Goal: Transaction & Acquisition: Purchase product/service

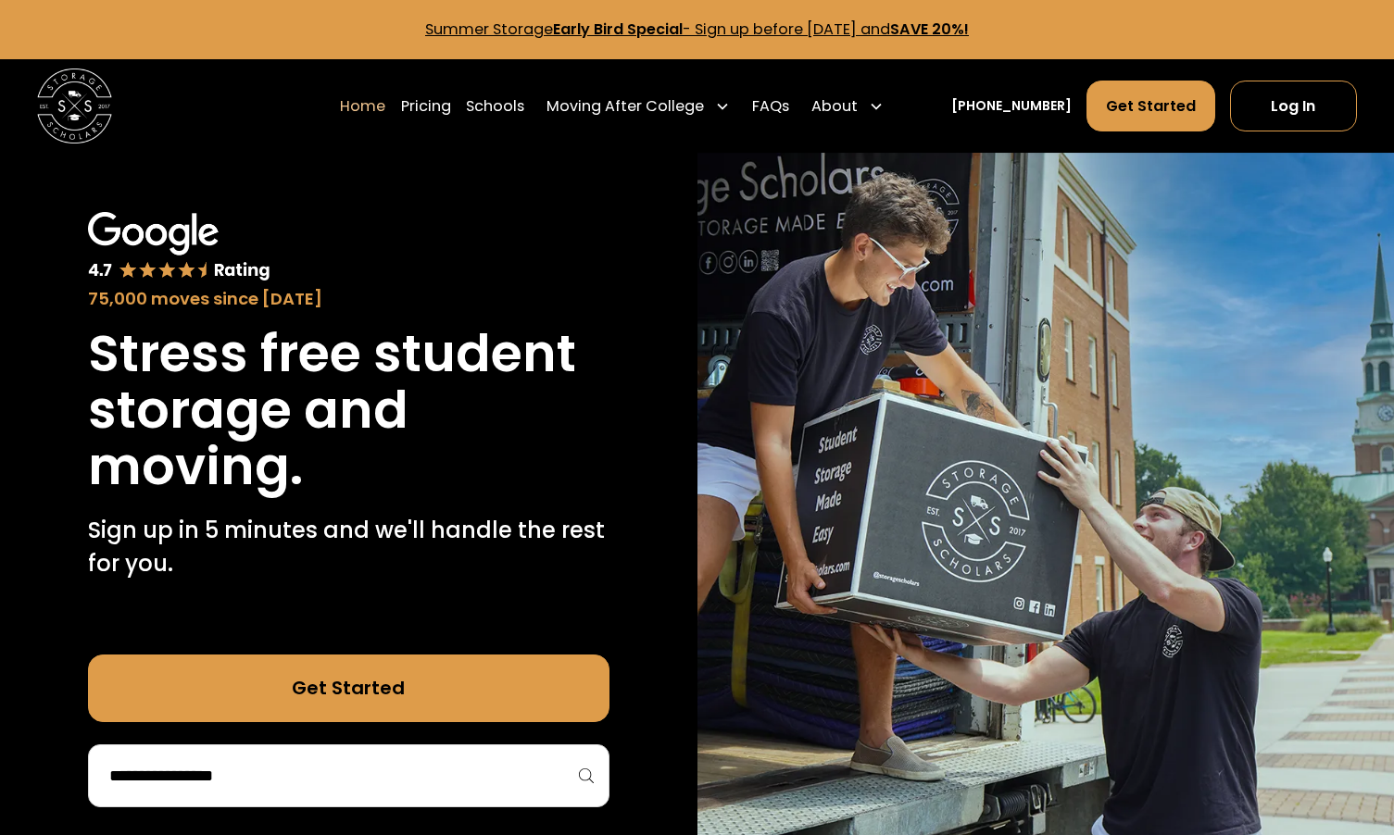
click at [123, 767] on input "search" at bounding box center [348, 775] width 482 height 31
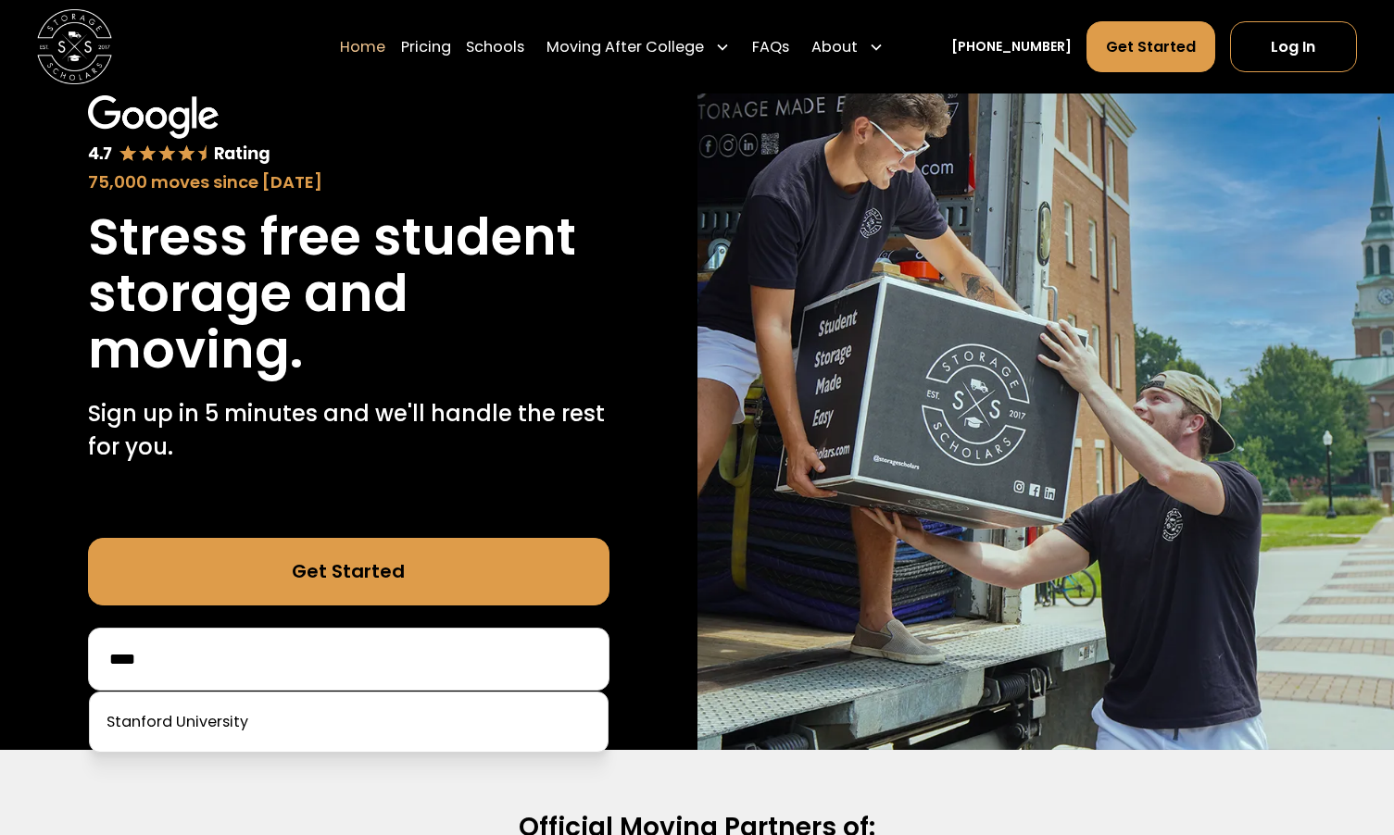
scroll to position [157, 0]
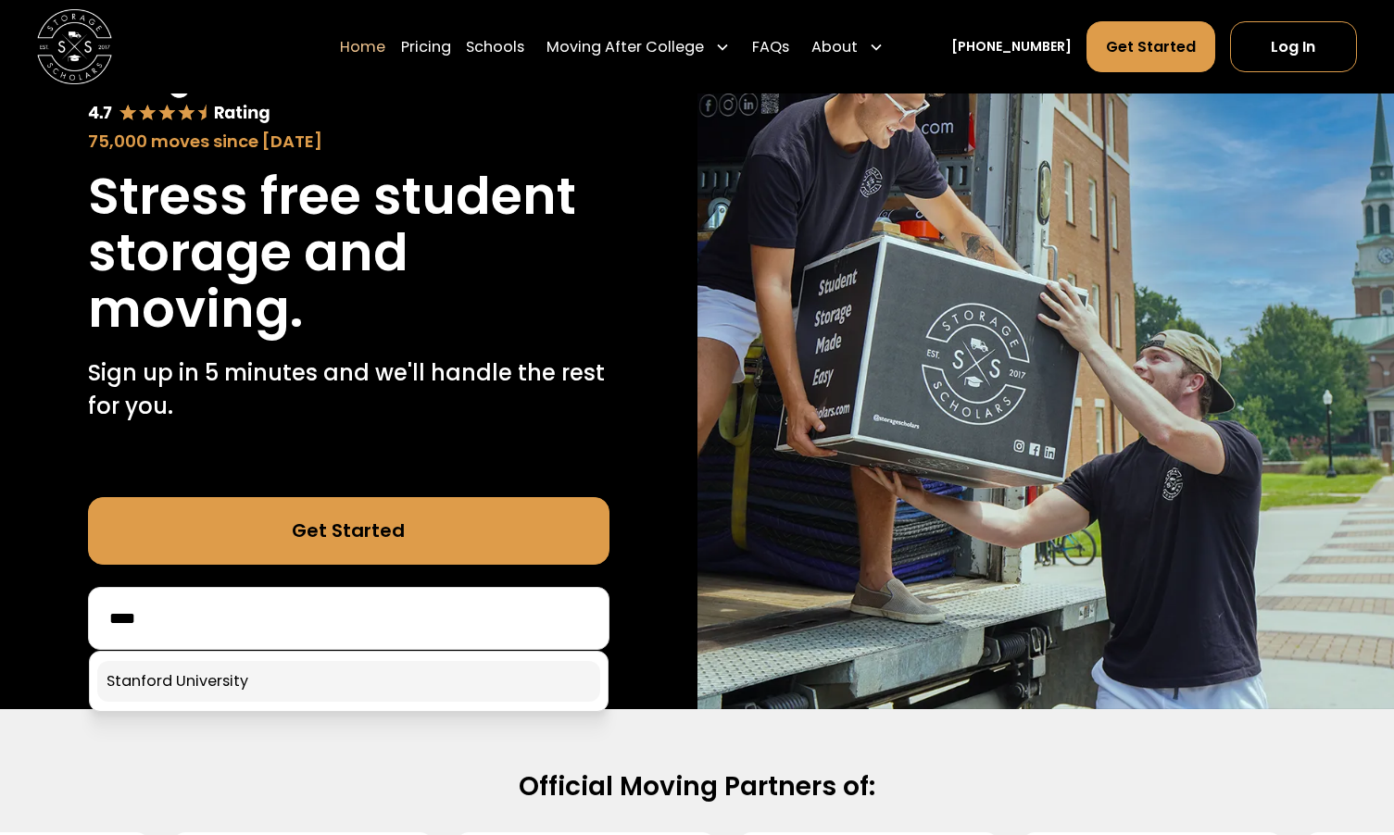
type input "****"
click at [251, 689] on link at bounding box center [348, 681] width 503 height 41
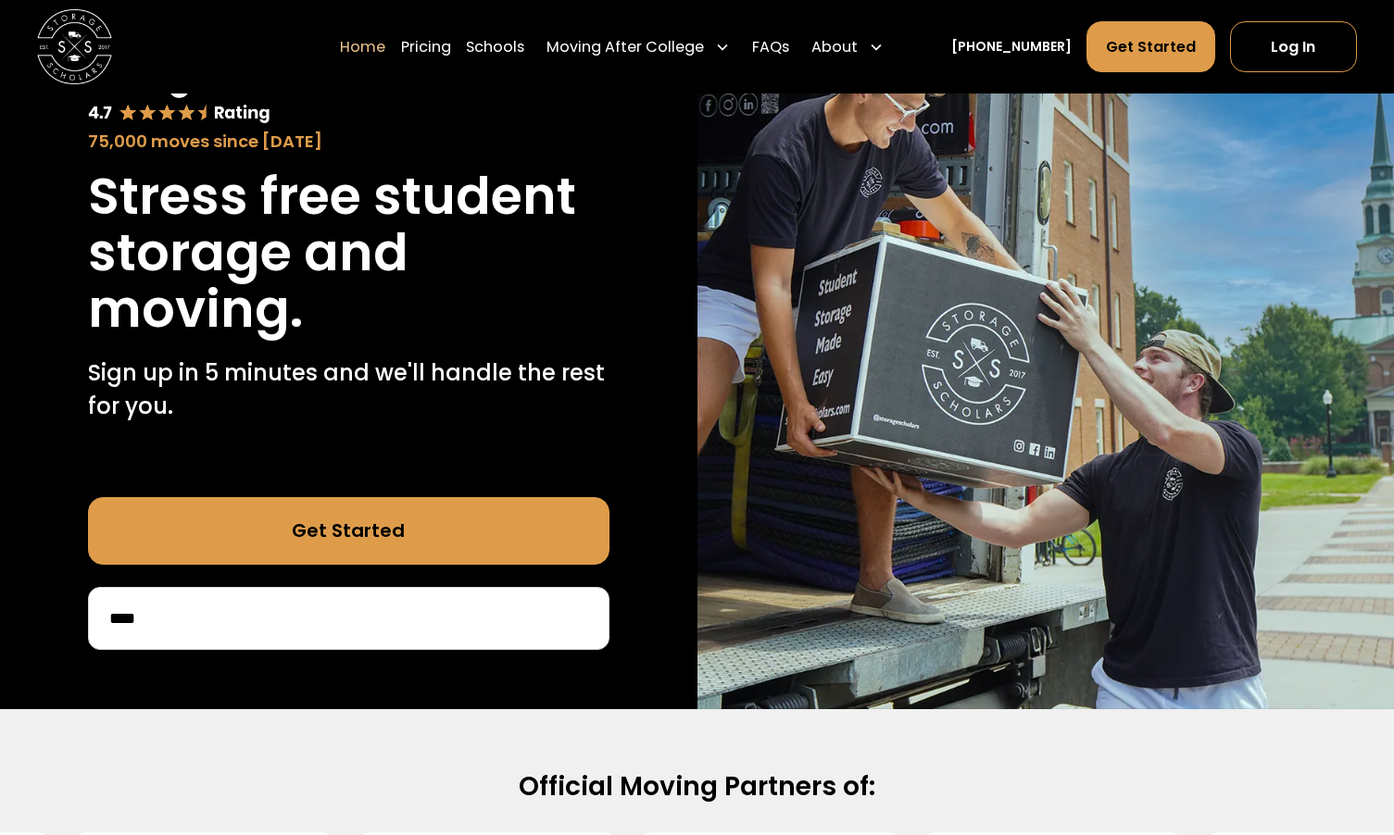
click at [267, 674] on div "75,000 moves since 2017 Stress free student storage and moving. Sign up in 5 mi…" at bounding box center [348, 352] width 697 height 714
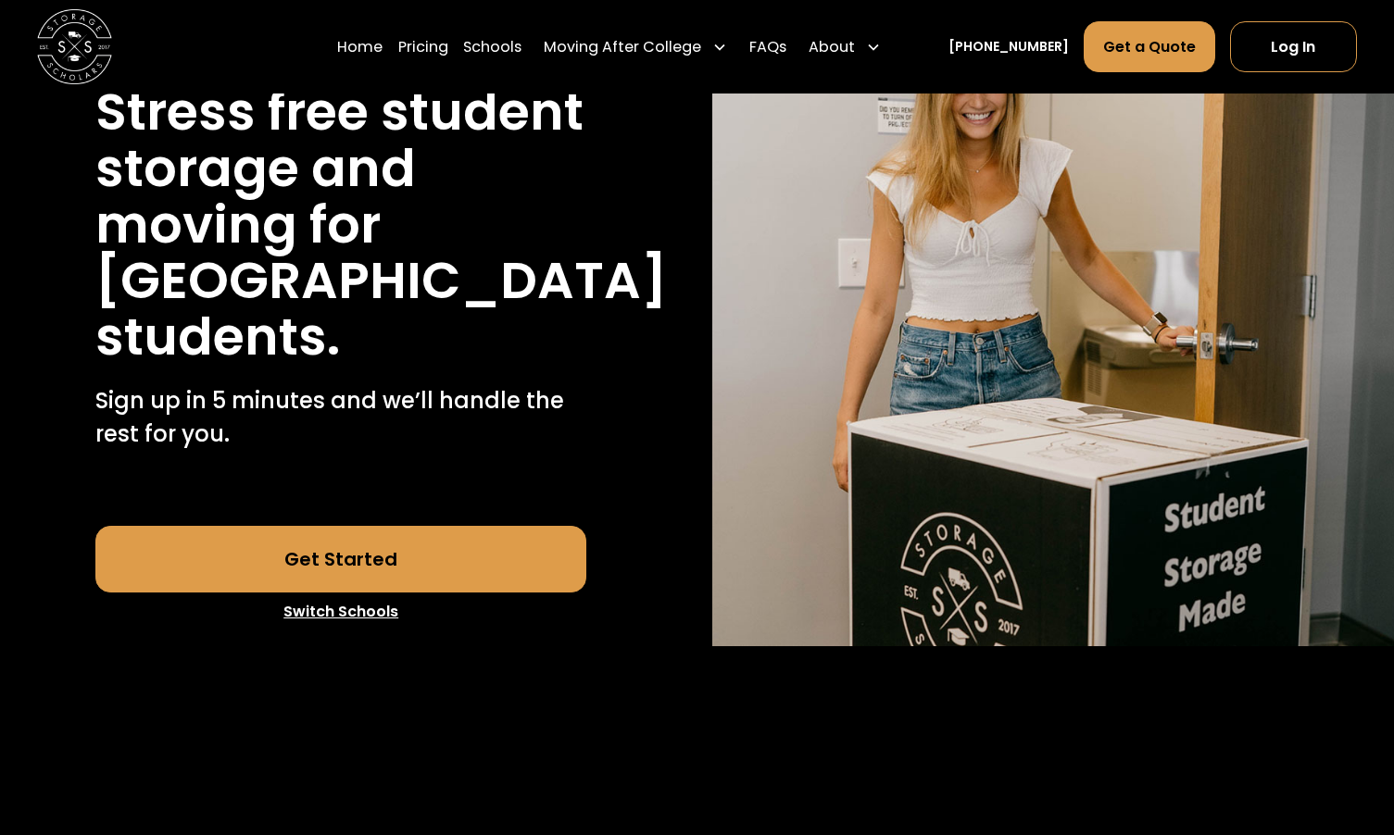
scroll to position [245, 0]
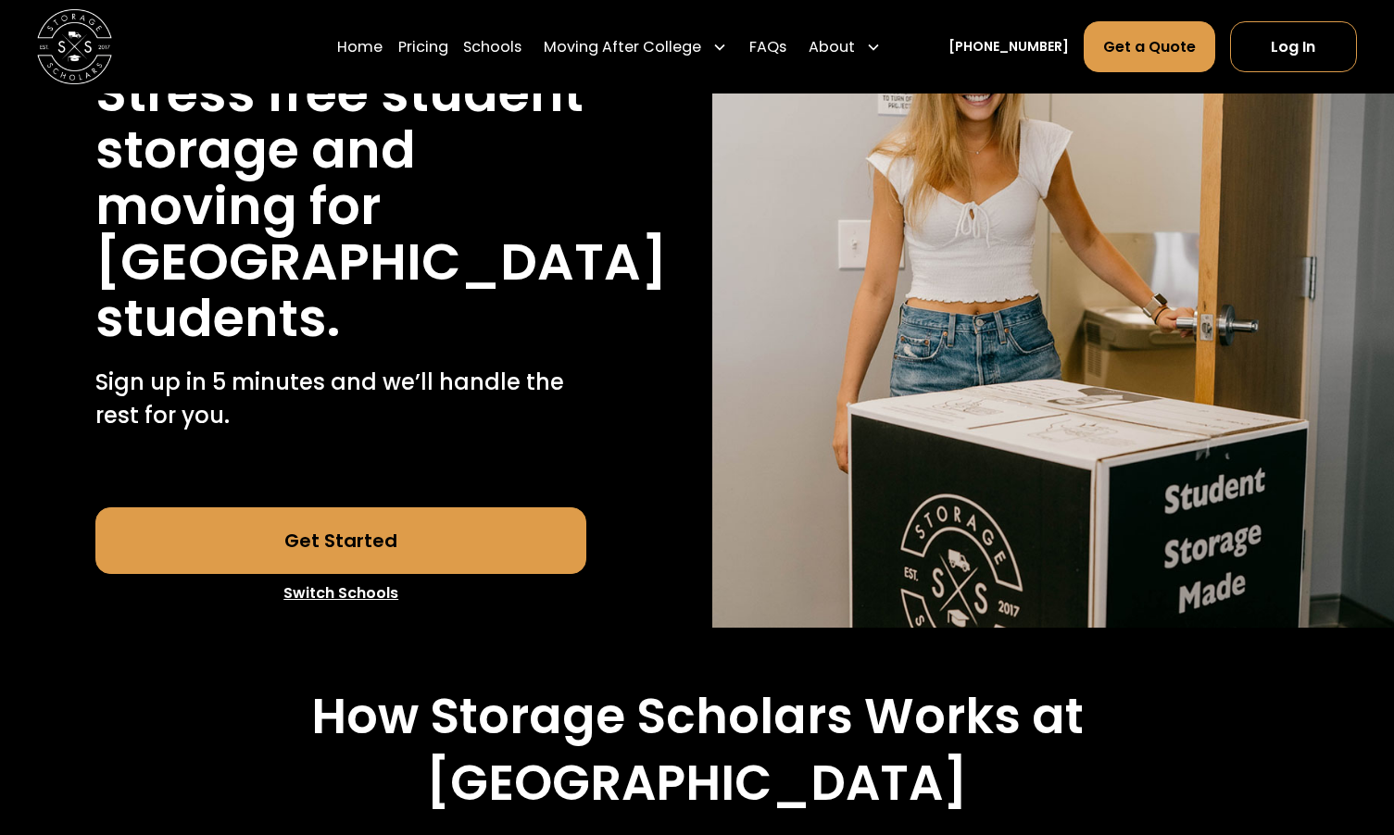
click at [341, 574] on link "Get Started" at bounding box center [340, 540] width 491 height 67
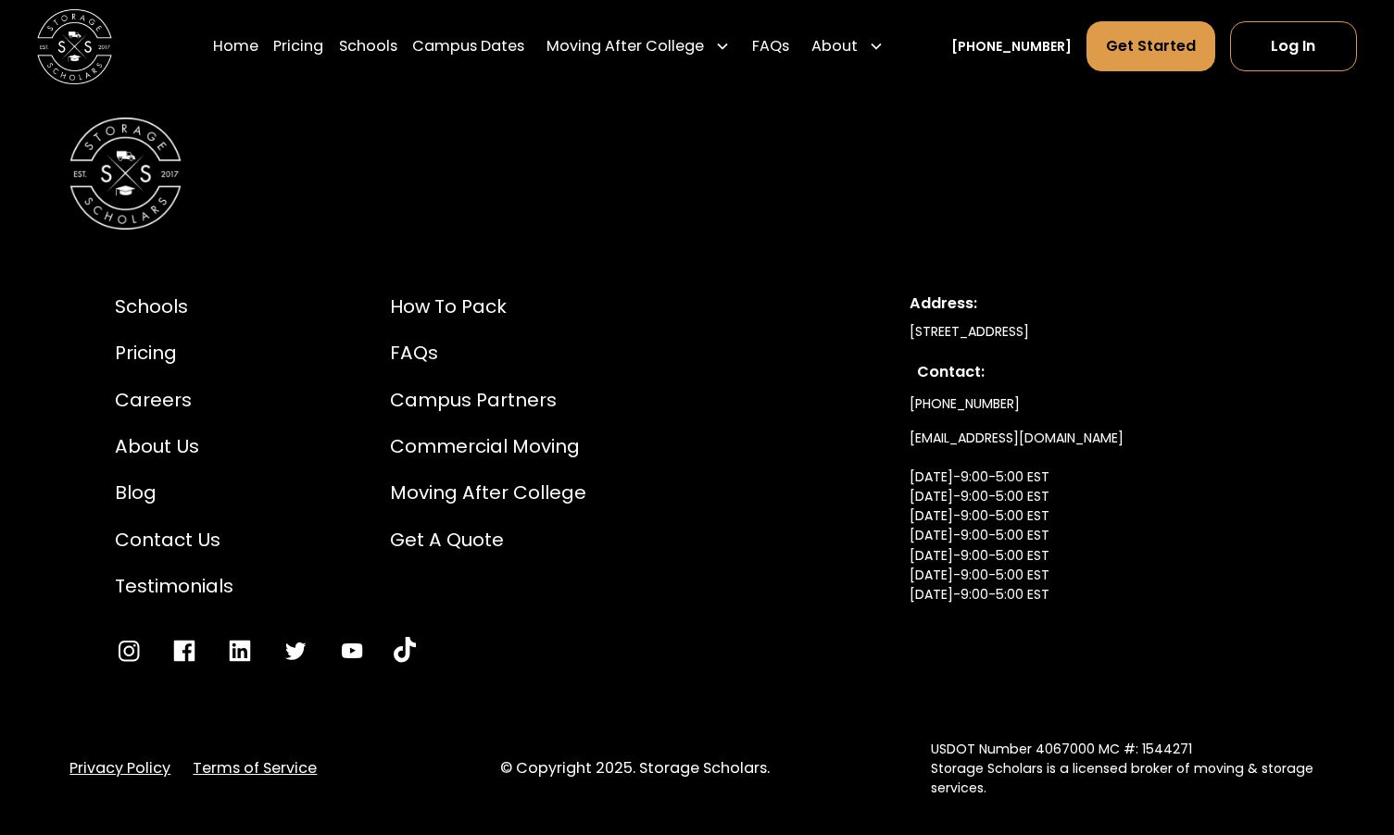
scroll to position [2921, 0]
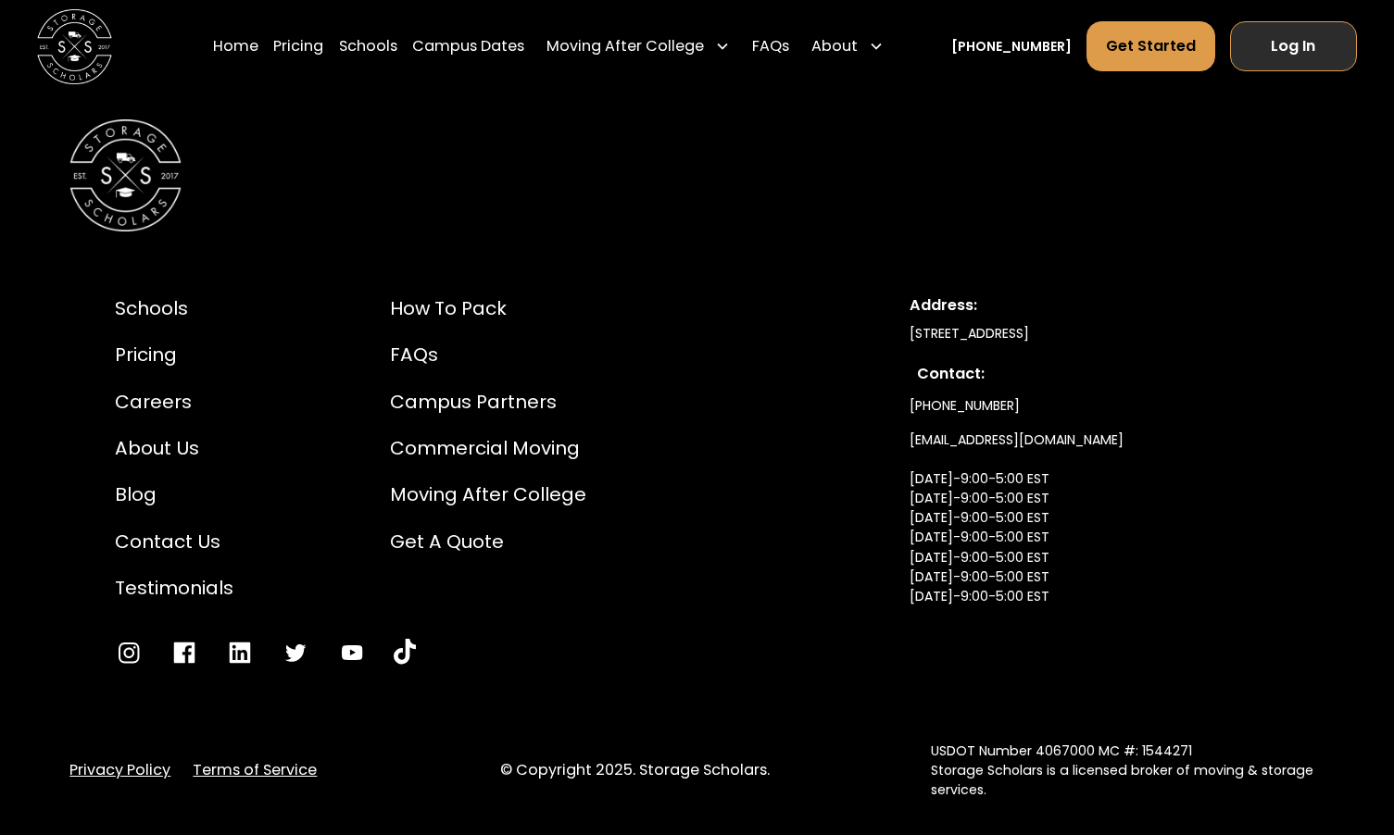
click at [1297, 47] on link "Log In" at bounding box center [1293, 46] width 127 height 50
